Goal: Check status: Check status

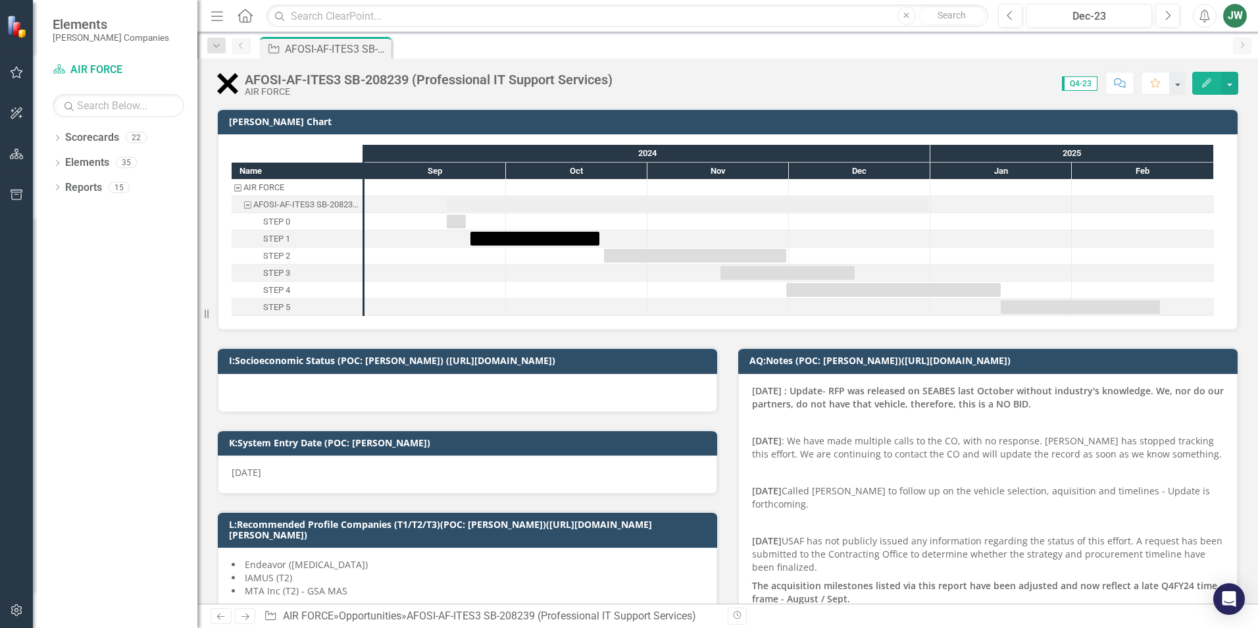
checkbox input "true"
click at [1166, 13] on icon "Next" at bounding box center [1167, 16] width 7 height 12
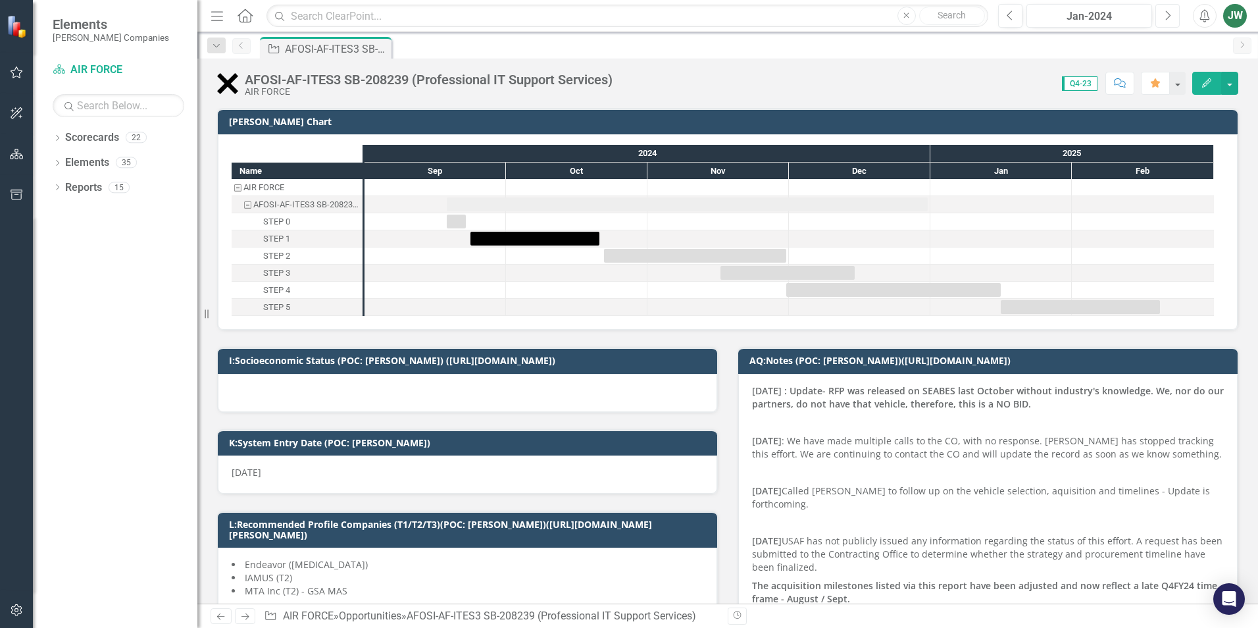
click at [1166, 13] on icon "Next" at bounding box center [1167, 16] width 7 height 12
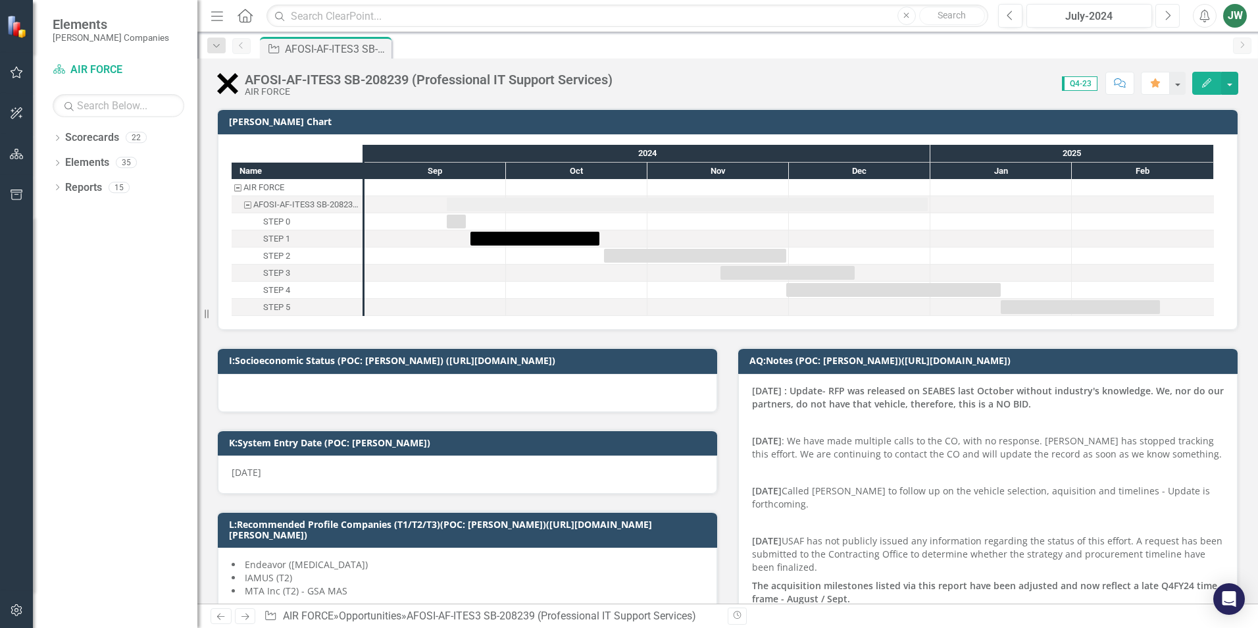
click at [1166, 13] on icon "Next" at bounding box center [1167, 16] width 7 height 12
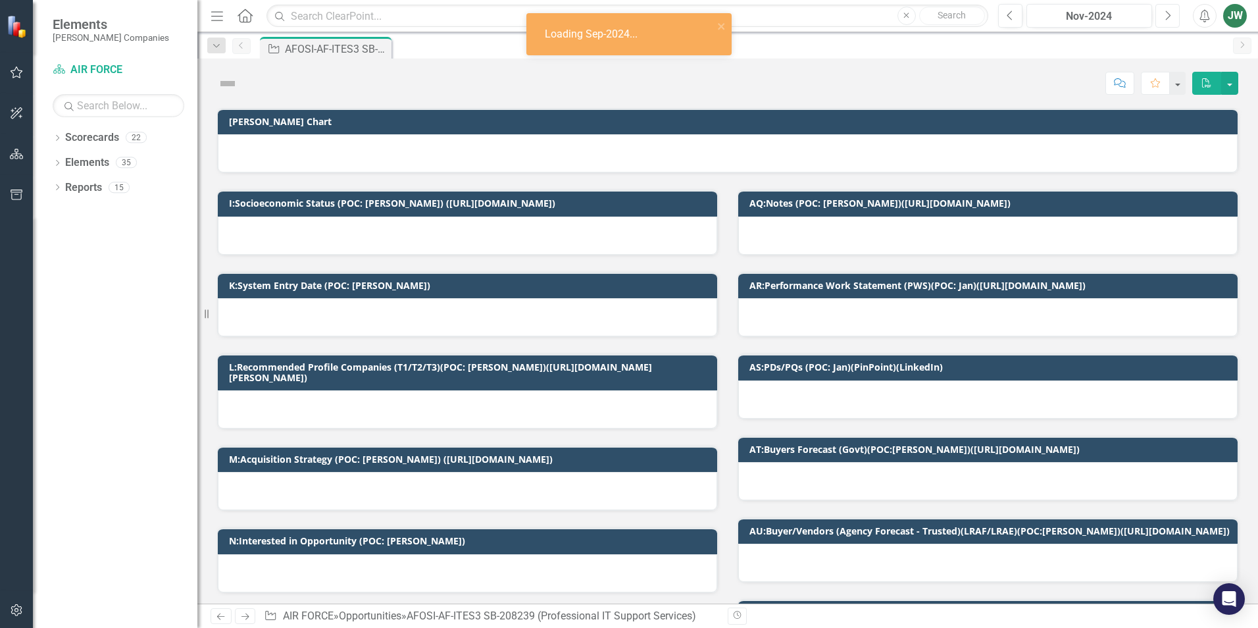
click at [1166, 13] on icon "Next" at bounding box center [1167, 16] width 7 height 12
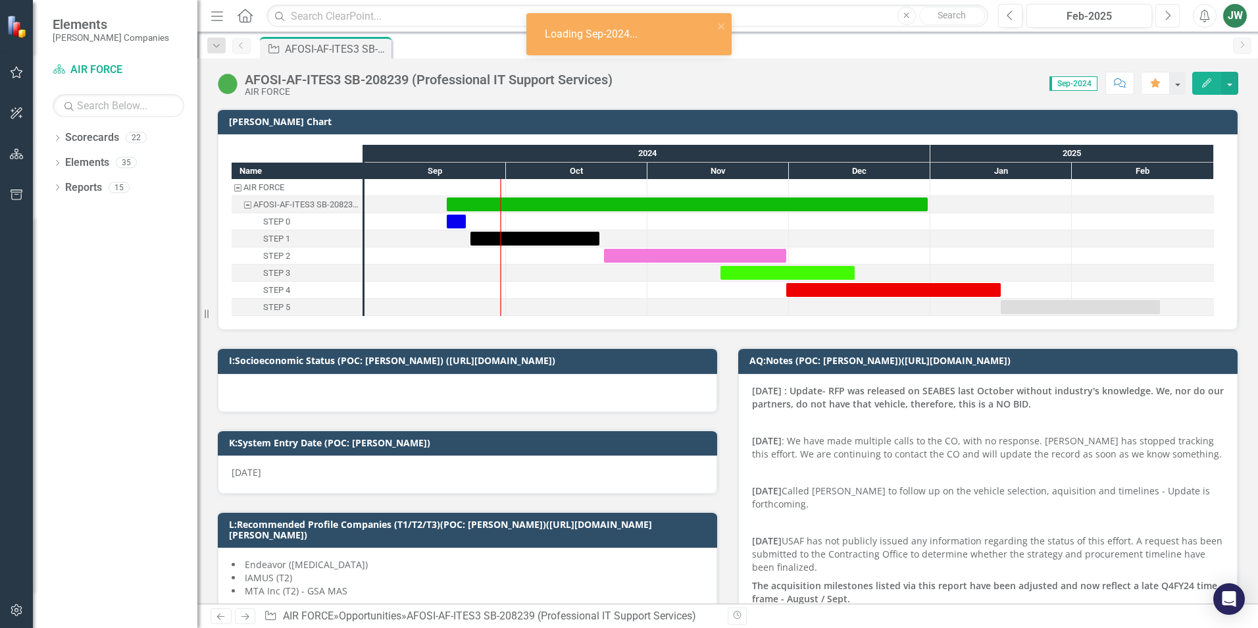
click at [1166, 13] on icon "Next" at bounding box center [1167, 16] width 7 height 12
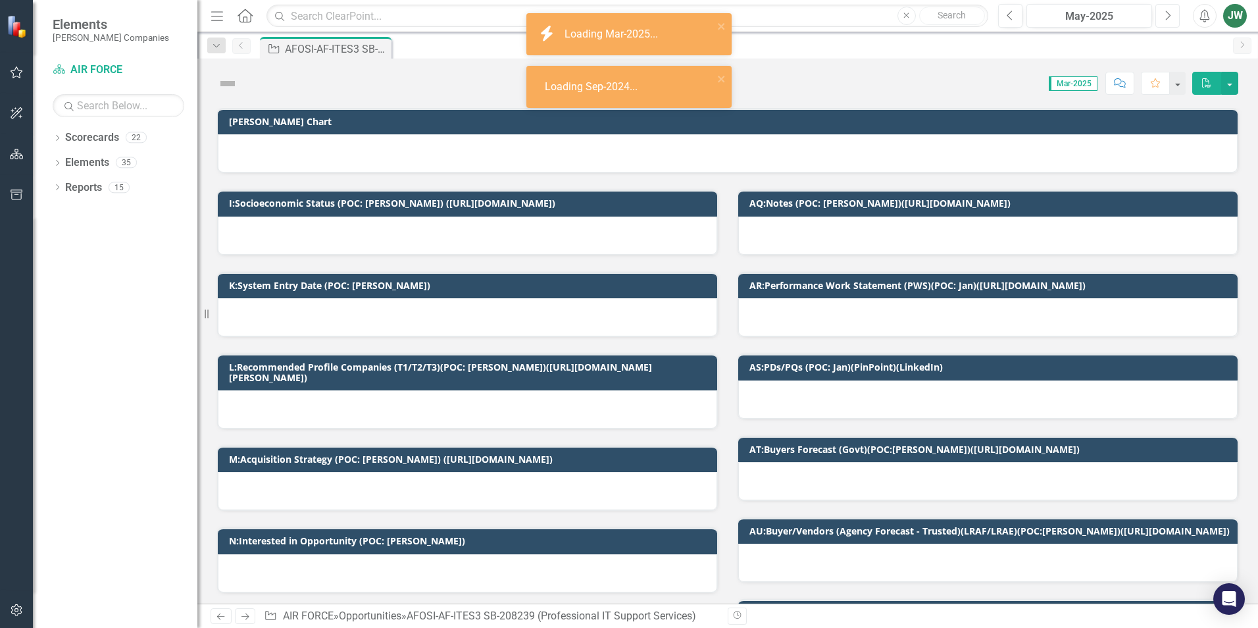
click at [1166, 13] on icon "Next" at bounding box center [1167, 16] width 7 height 12
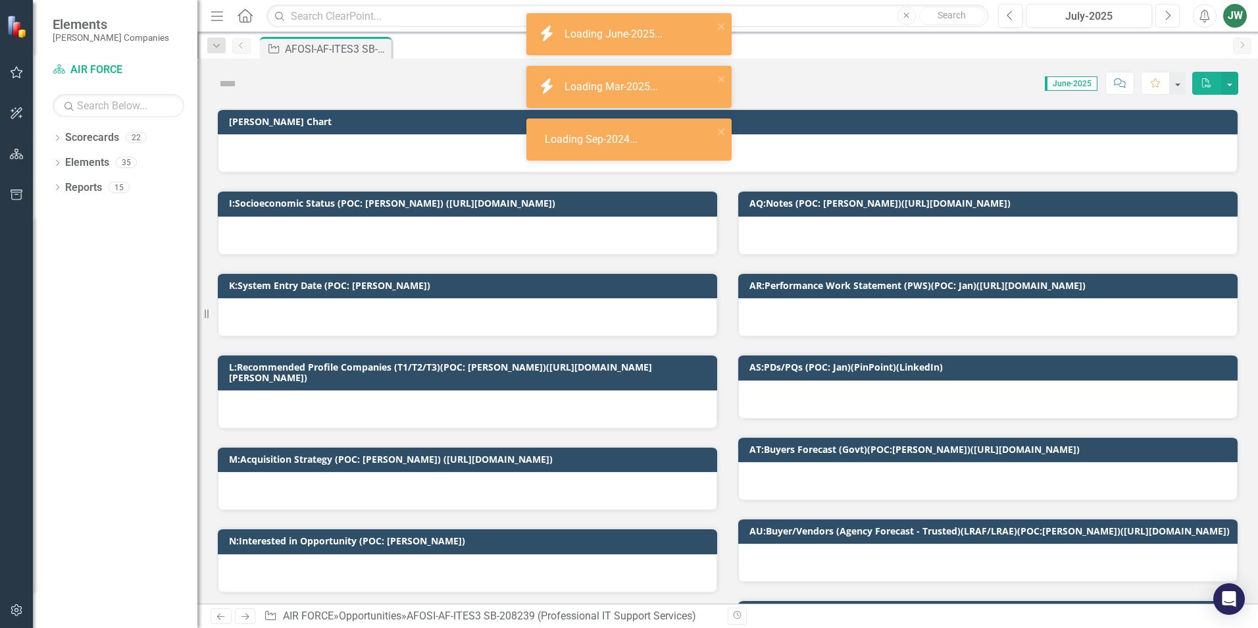
click at [1166, 13] on icon "Next" at bounding box center [1167, 16] width 7 height 12
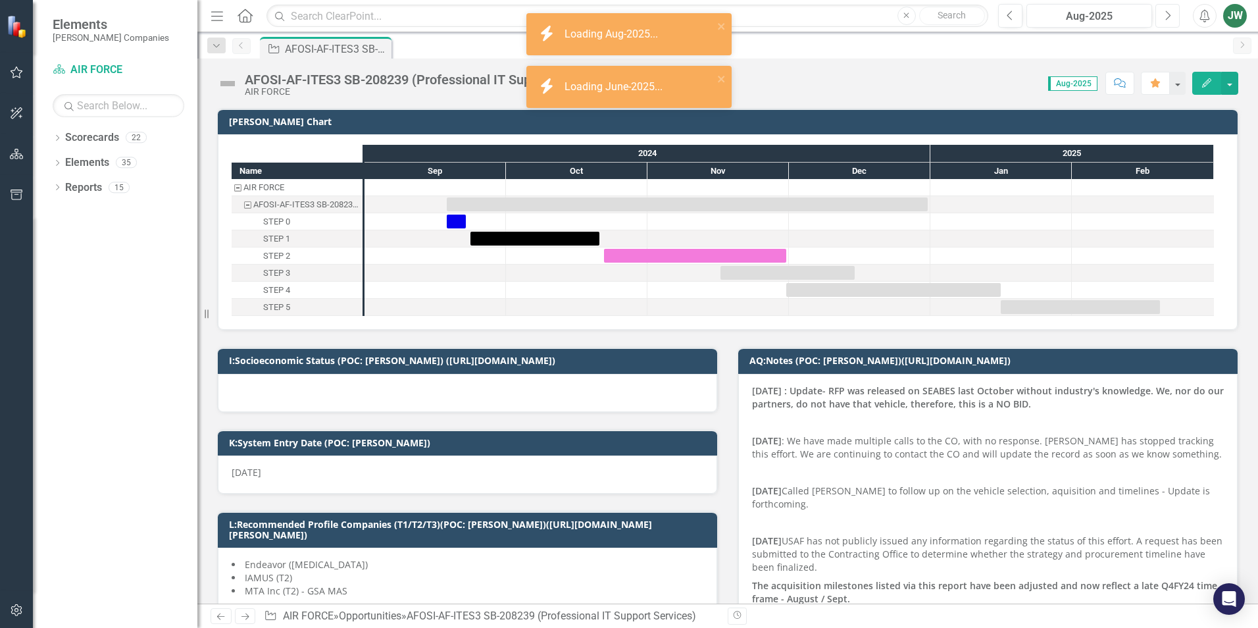
checkbox input "true"
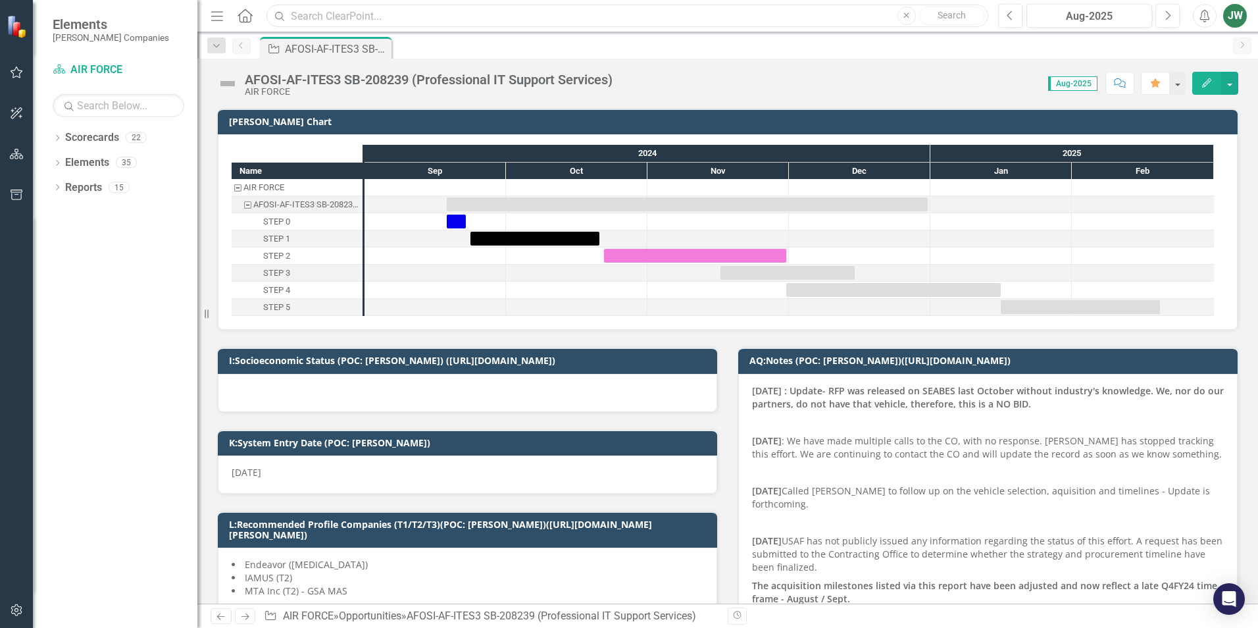
click at [454, 17] on input "text" at bounding box center [627, 16] width 722 height 23
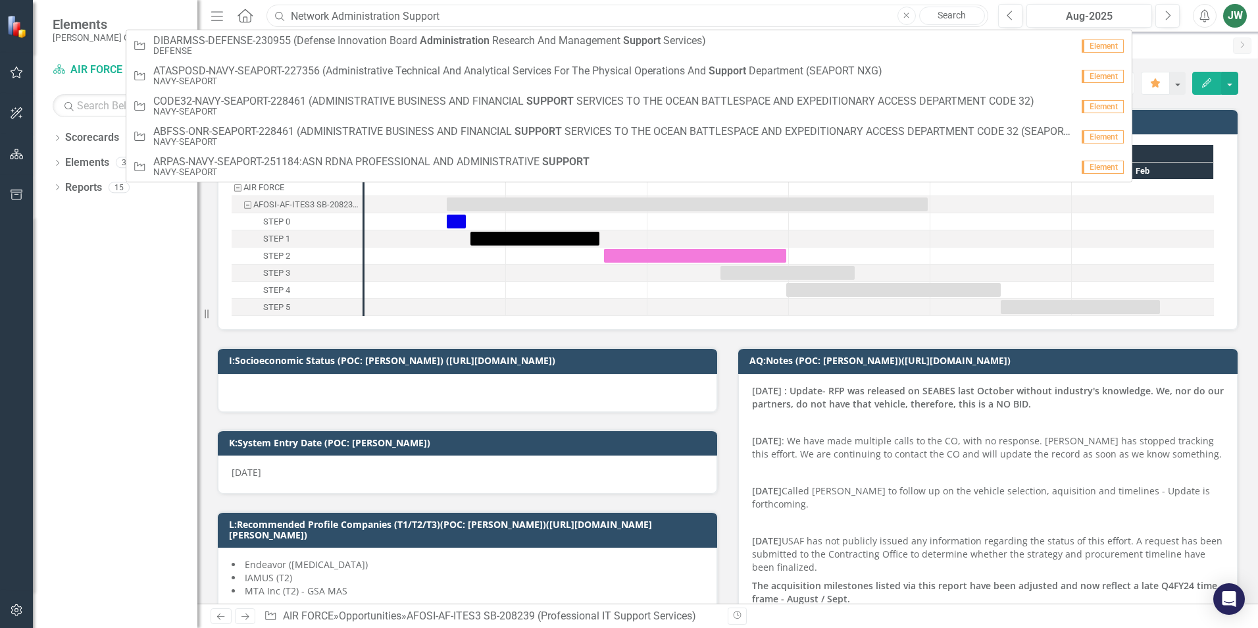
type input "Network Administration Support"
